Goal: Transaction & Acquisition: Purchase product/service

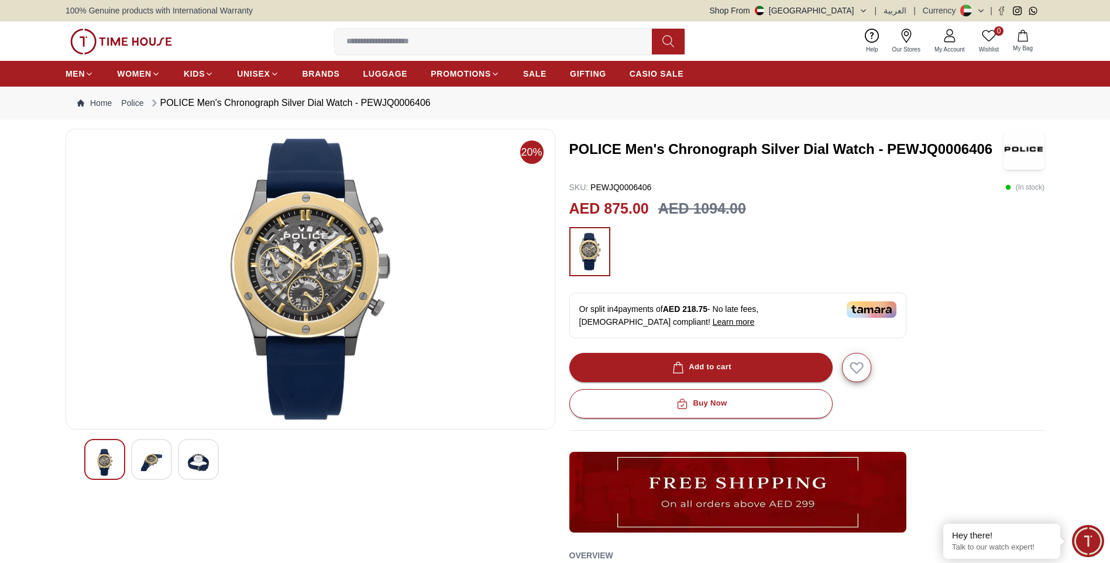
click at [325, 301] on img at bounding box center [311, 279] width 470 height 281
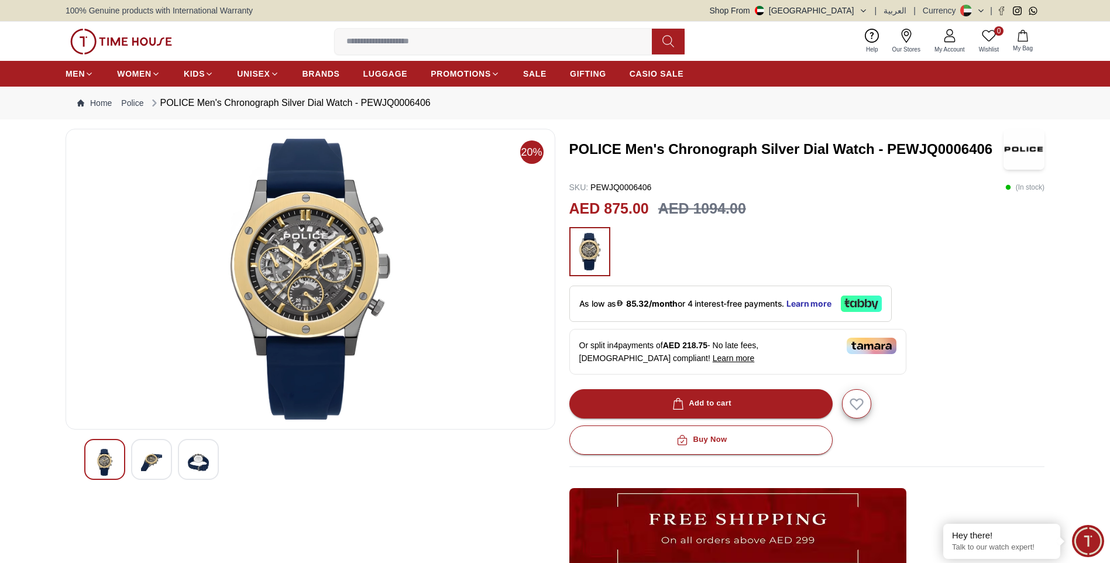
click at [332, 264] on img at bounding box center [311, 279] width 470 height 281
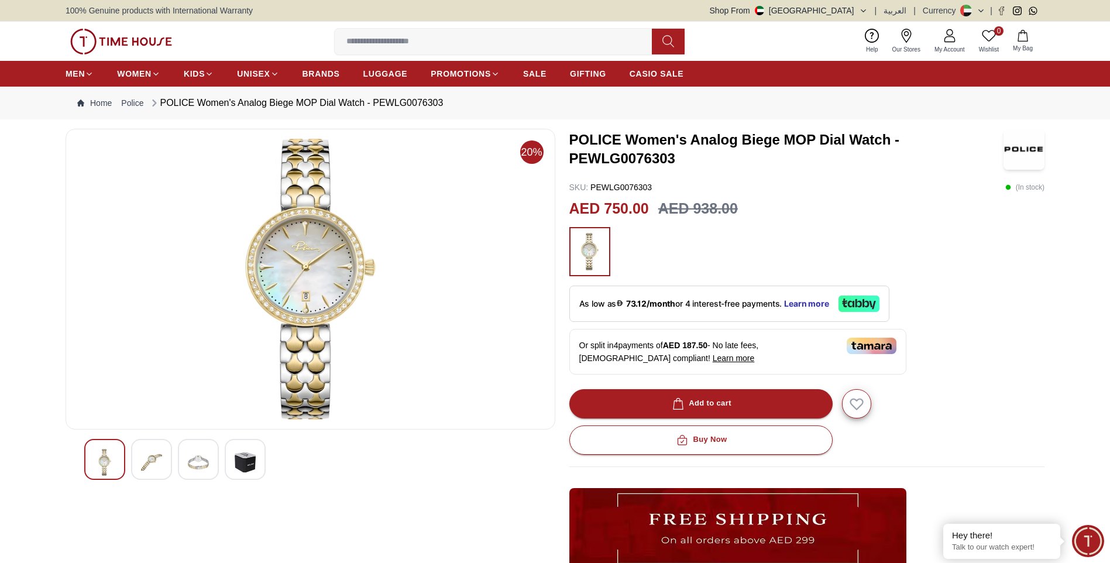
click at [332, 243] on img at bounding box center [311, 279] width 470 height 281
